Goal: Task Accomplishment & Management: Complete application form

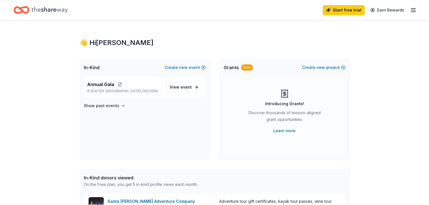
click at [48, 8] on icon "Home" at bounding box center [50, 10] width 36 height 12
click at [28, 11] on icon "Home" at bounding box center [24, 10] width 9 height 6
click at [410, 10] on icon "button" at bounding box center [413, 10] width 7 height 7
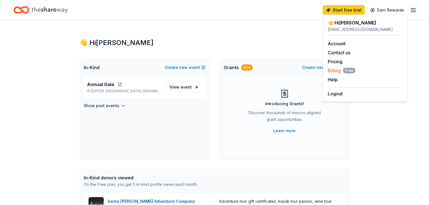
click at [330, 70] on span "Billing Free" at bounding box center [342, 70] width 28 height 7
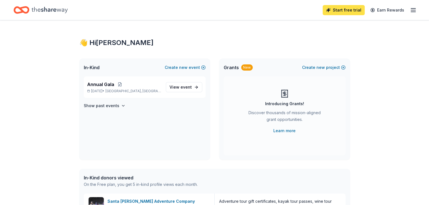
click at [324, 9] on link "Start free trial" at bounding box center [343, 10] width 42 height 10
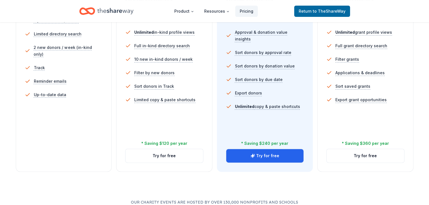
scroll to position [181, 0]
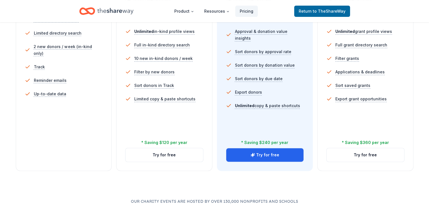
click at [70, 116] on div "5 profile views / month Limited directory search 2 new donors / week (in-kind o…" at bounding box center [64, 78] width 78 height 135
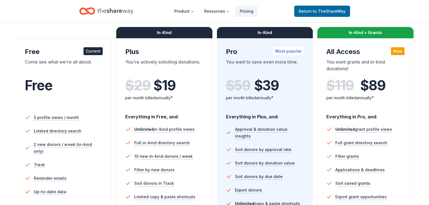
scroll to position [82, 0]
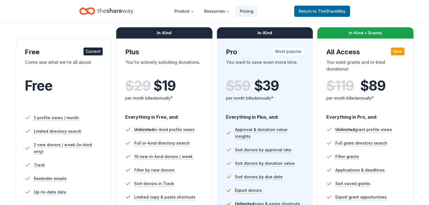
click at [99, 50] on div "Current" at bounding box center [92, 52] width 19 height 8
click at [318, 10] on span "to TheShareWay" at bounding box center [329, 11] width 33 height 5
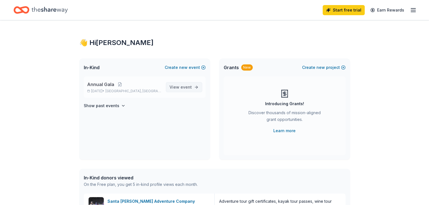
click at [172, 88] on span "View event" at bounding box center [180, 87] width 22 height 7
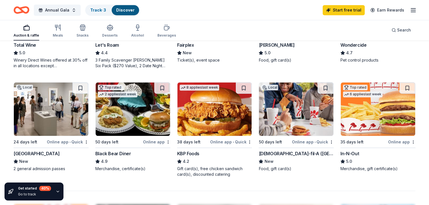
scroll to position [351, 0]
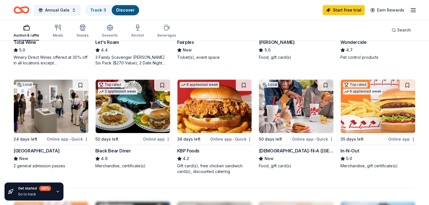
click at [71, 140] on div "Online app • Quick" at bounding box center [68, 139] width 42 height 7
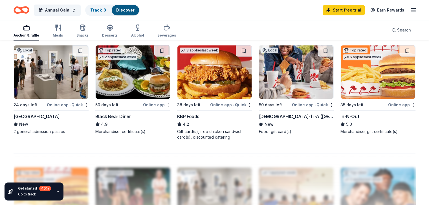
scroll to position [375, 0]
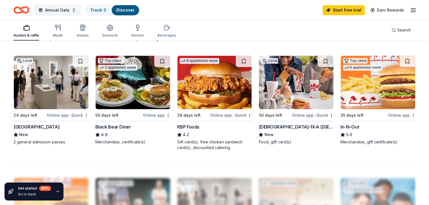
click at [286, 95] on img at bounding box center [296, 83] width 74 height 54
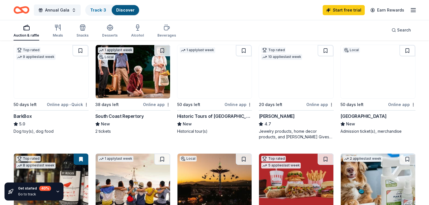
scroll to position [165, 0]
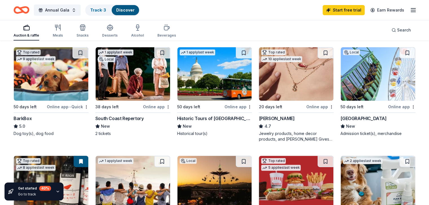
click at [224, 88] on img at bounding box center [214, 74] width 74 height 54
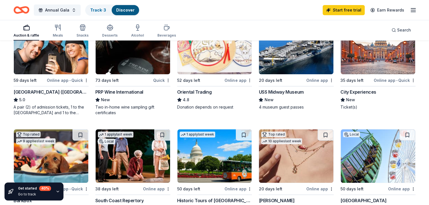
scroll to position [28, 0]
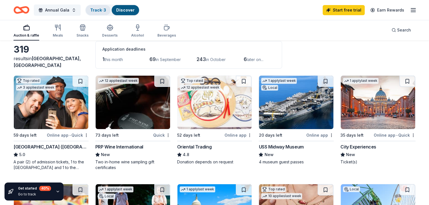
click at [106, 9] on link "Track · 3" at bounding box center [98, 10] width 16 height 5
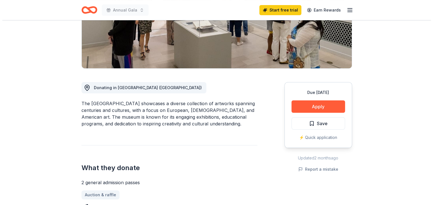
scroll to position [115, 0]
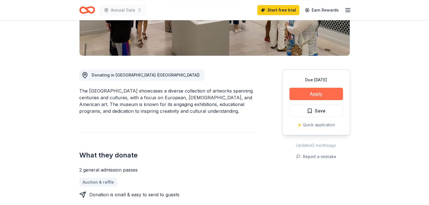
click at [311, 94] on button "Apply" at bounding box center [316, 94] width 54 height 12
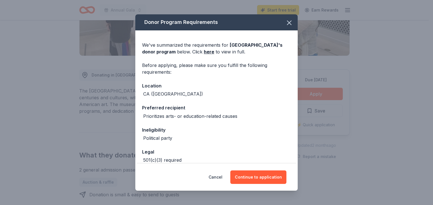
scroll to position [30, 0]
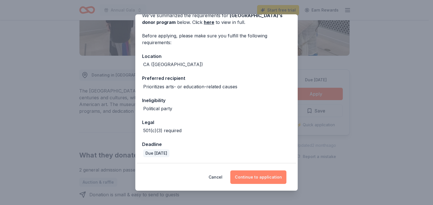
click at [249, 176] on button "Continue to application" at bounding box center [258, 178] width 56 height 14
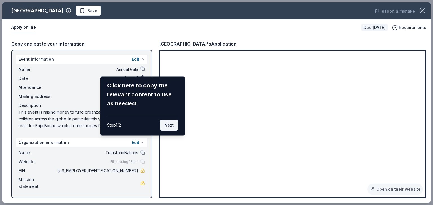
click at [167, 125] on button "Next" at bounding box center [169, 125] width 18 height 11
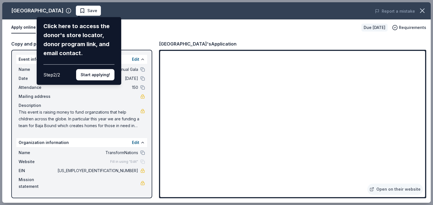
click at [159, 27] on div "San Diego Museum of Art Click here to access the donor's store locator, donor p…" at bounding box center [216, 102] width 428 height 201
click at [97, 75] on button "Start applying!" at bounding box center [95, 74] width 38 height 11
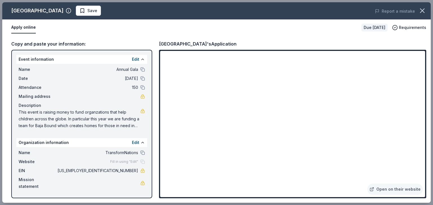
click at [114, 164] on span "Fill in using "Edit"" at bounding box center [124, 162] width 28 height 5
click at [137, 142] on button "Edit" at bounding box center [135, 143] width 7 height 7
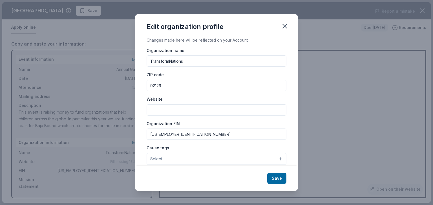
click at [167, 110] on input "Website" at bounding box center [217, 110] width 140 height 11
paste input "[URL][DOMAIN_NAME]"
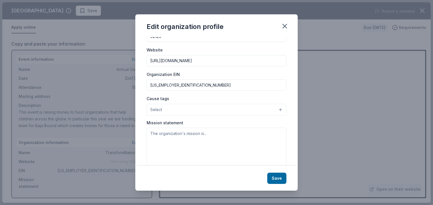
scroll to position [54, 0]
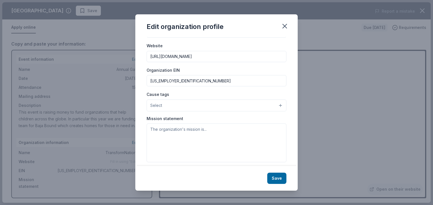
type input "[URL][DOMAIN_NAME]"
click at [167, 105] on button "Select" at bounding box center [217, 106] width 140 height 12
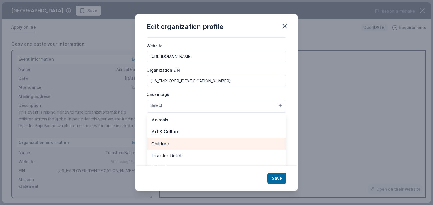
click at [168, 143] on span "Children" at bounding box center [216, 143] width 130 height 7
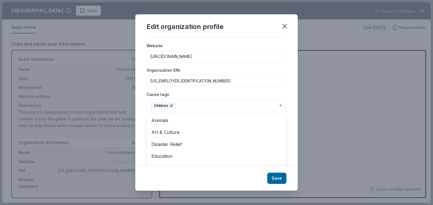
click at [284, 93] on div "Changes made here will be reflected on your Account. Organization name Transfor…" at bounding box center [216, 101] width 162 height 129
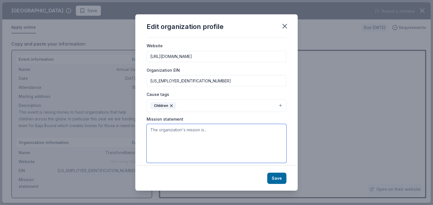
click at [179, 139] on textarea at bounding box center [217, 143] width 140 height 39
paste textarea "We are a global impact fund dedicated to partnering with local and internationa…"
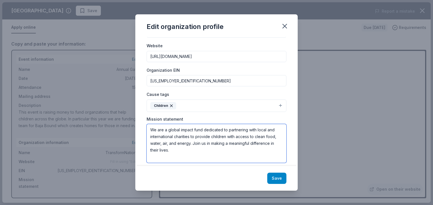
type textarea "We are a global impact fund dedicated to partnering with local and internationa…"
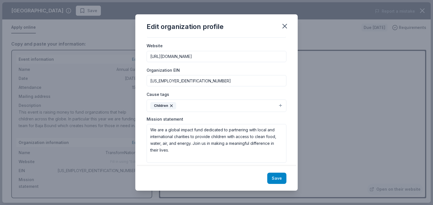
click at [275, 177] on button "Save" at bounding box center [276, 178] width 19 height 11
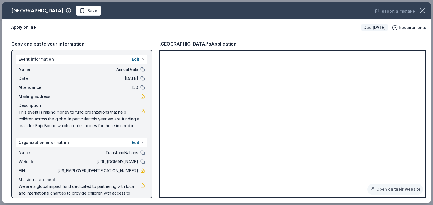
click at [113, 118] on span "This event is raising money to fund organzations that help children across the …" at bounding box center [80, 119] width 122 height 20
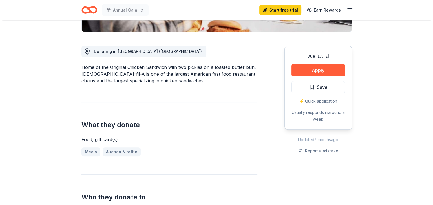
scroll to position [155, 0]
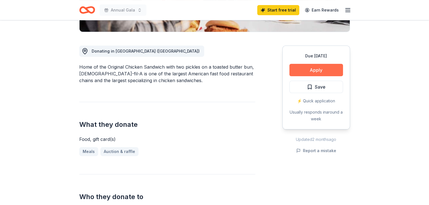
click at [310, 64] on button "Apply" at bounding box center [316, 70] width 54 height 12
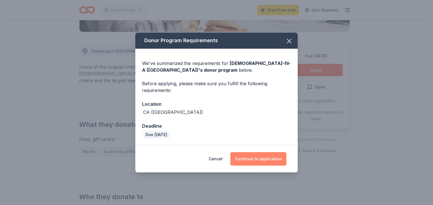
click at [253, 160] on button "Continue to application" at bounding box center [258, 159] width 56 height 14
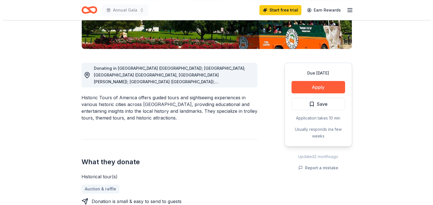
scroll to position [123, 0]
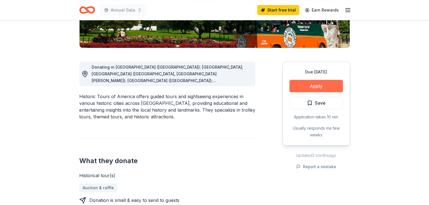
click at [328, 83] on button "Apply" at bounding box center [316, 86] width 54 height 12
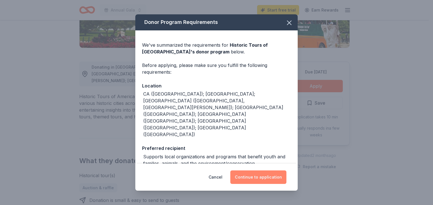
click at [251, 179] on button "Continue to application" at bounding box center [258, 178] width 56 height 14
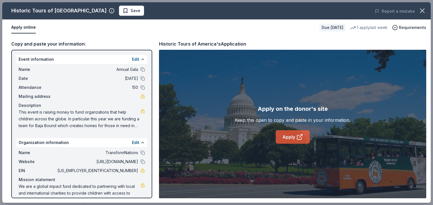
click at [285, 137] on link "Apply" at bounding box center [293, 137] width 34 height 14
